Goal: Find specific page/section: Find specific page/section

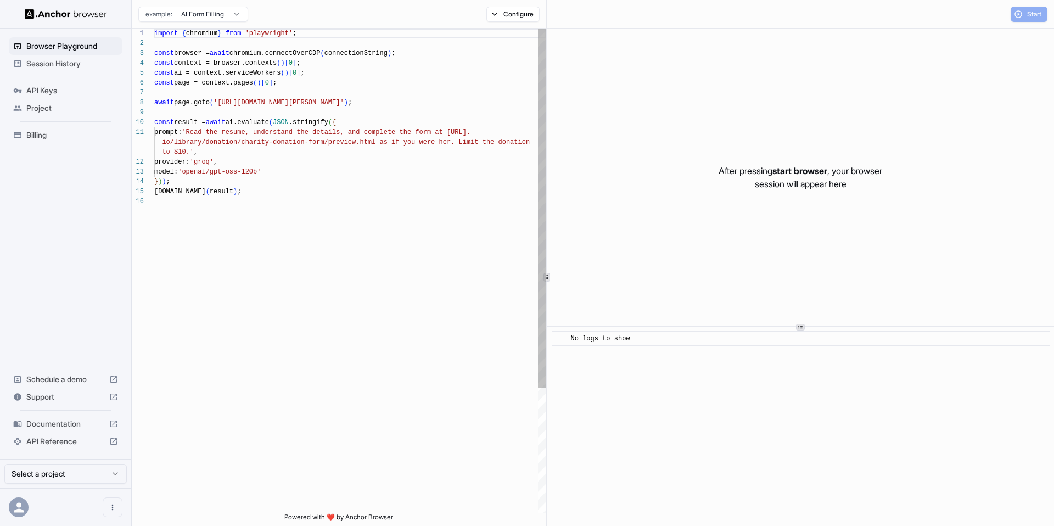
scroll to position [99, 0]
click at [87, 67] on span "Session History" at bounding box center [72, 63] width 92 height 11
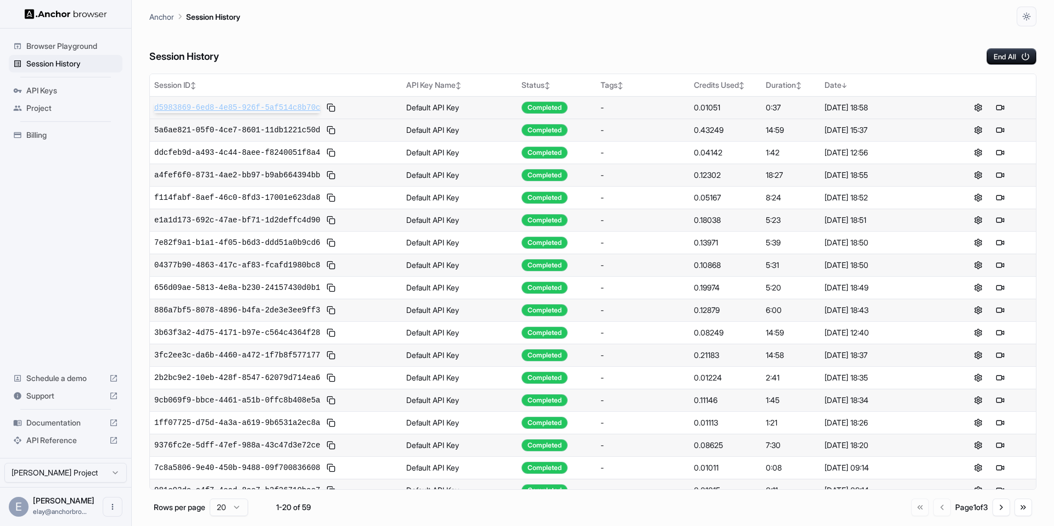
click at [258, 104] on span "d5983869-6ed8-4e85-926f-5af514c8b70c" at bounding box center [237, 107] width 166 height 11
click at [334, 108] on button at bounding box center [331, 107] width 13 height 13
click at [256, 92] on th "Session ID ↕" at bounding box center [276, 85] width 252 height 22
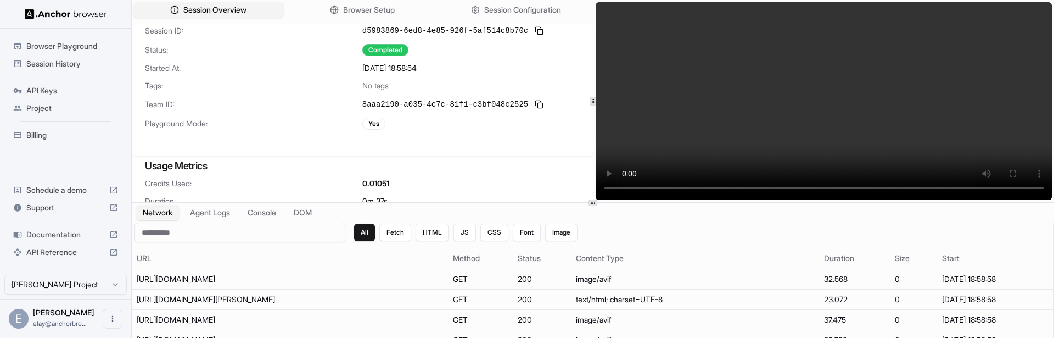
click at [370, 193] on div "Credits Used: 0.01051 Duration: 0m 37s Setup Time: 1606 ms Tokens: 0 Steps: 0 P…" at bounding box center [362, 234] width 461 height 112
